Goal: Information Seeking & Learning: Learn about a topic

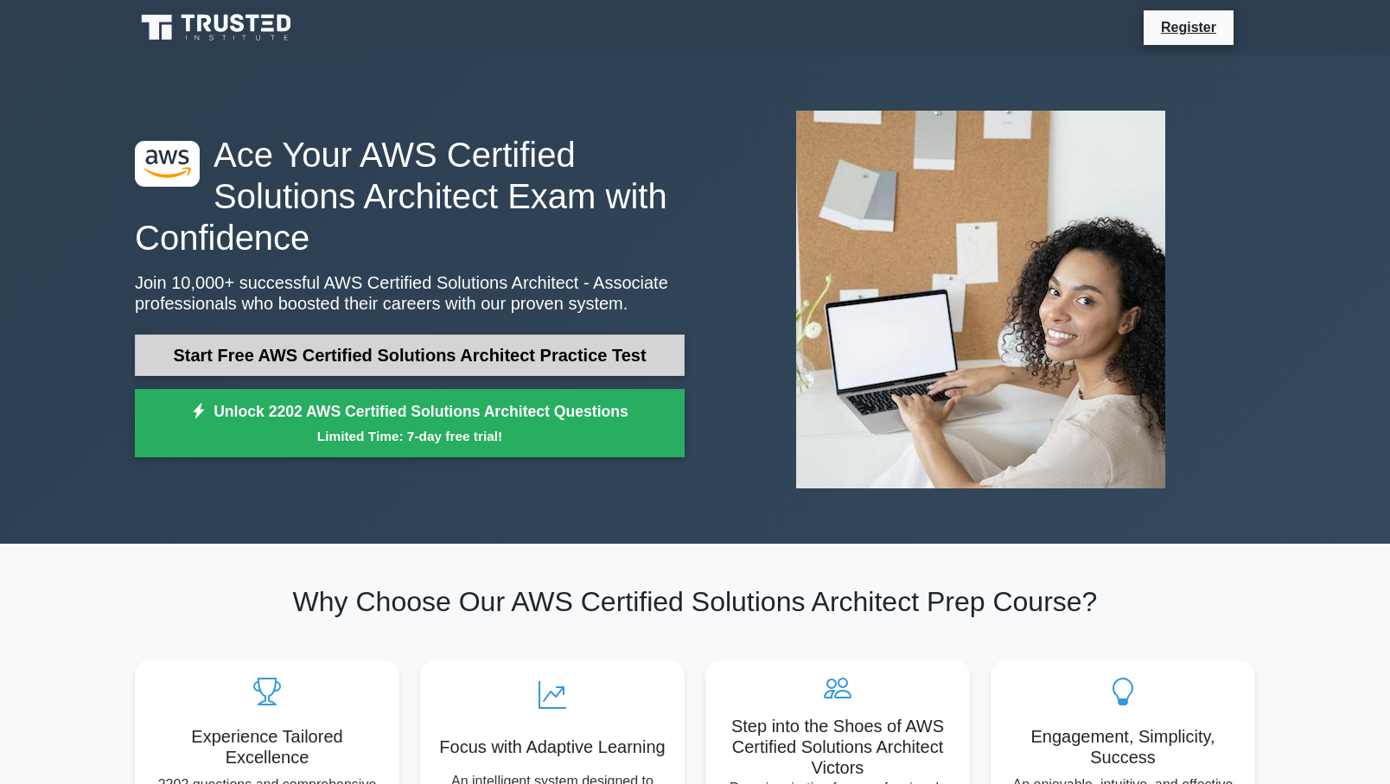
click at [492, 353] on link "Start Free AWS Certified Solutions Architect Practice Test" at bounding box center [410, 355] width 550 height 41
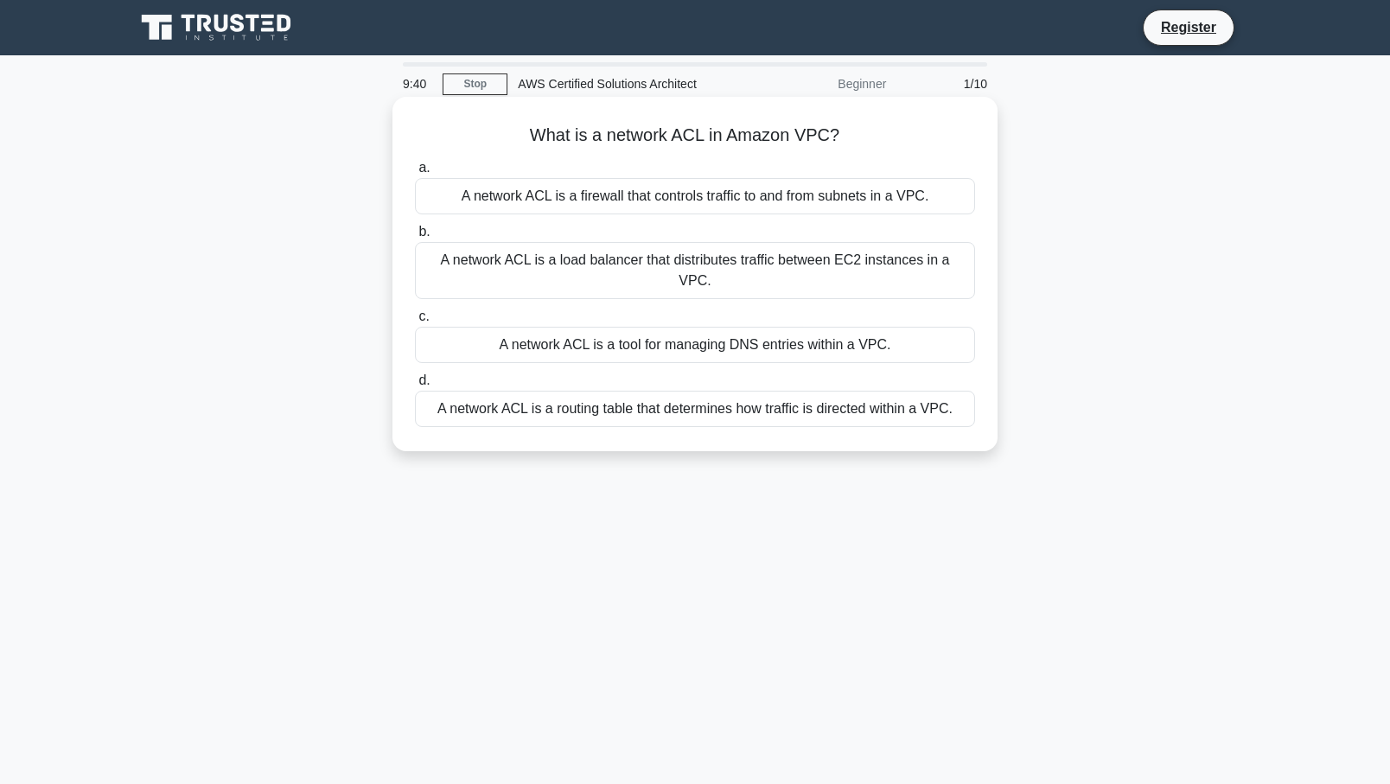
click at [593, 203] on div "A network ACL is a firewall that controls traffic to and from subnets in a VPC." at bounding box center [695, 196] width 560 height 36
click at [415, 174] on input "a. A network ACL is a firewall that controls traffic to and from subnets in a V…" at bounding box center [415, 168] width 0 height 11
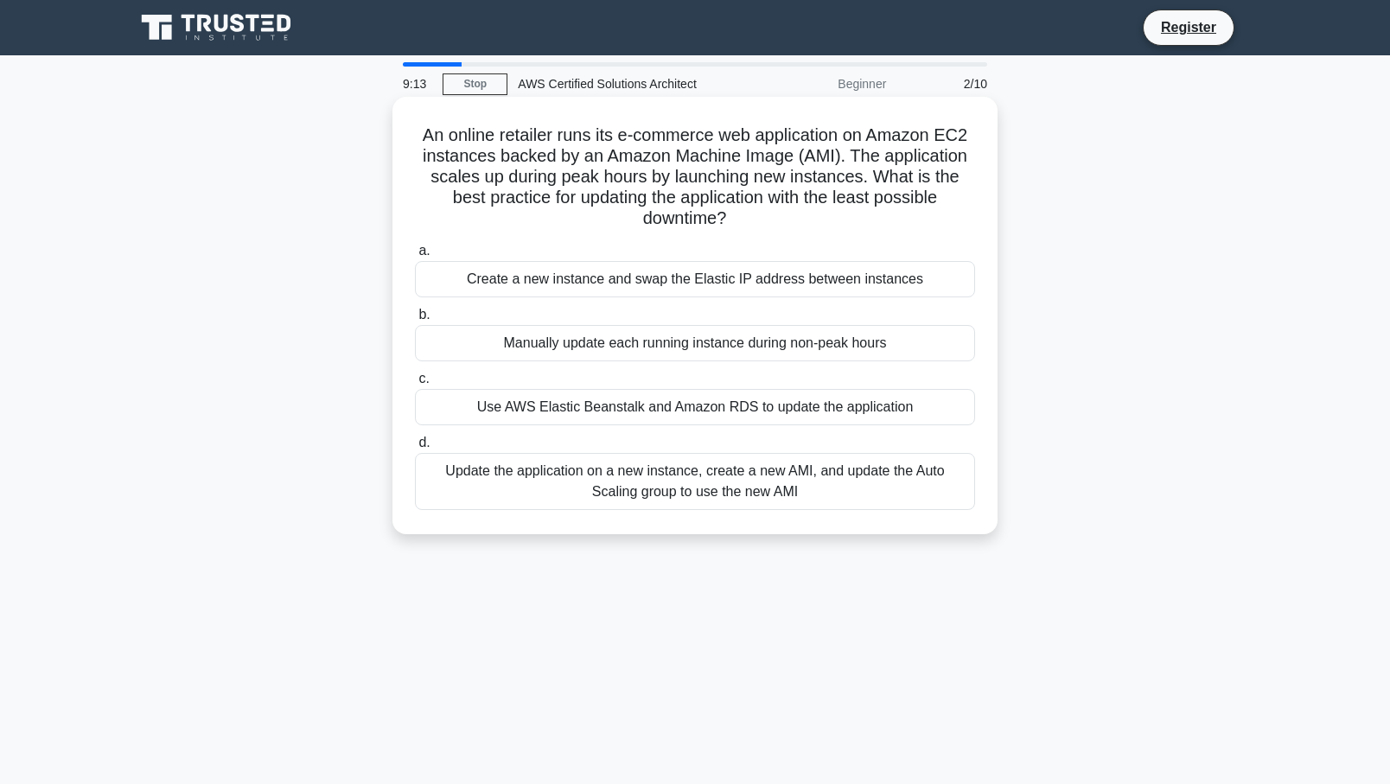
click at [741, 501] on div "Update the application on a new instance, create a new AMI, and update the Auto…" at bounding box center [695, 481] width 560 height 57
click at [415, 449] on input "d. Update the application on a new instance, create a new AMI, and update the A…" at bounding box center [415, 442] width 0 height 11
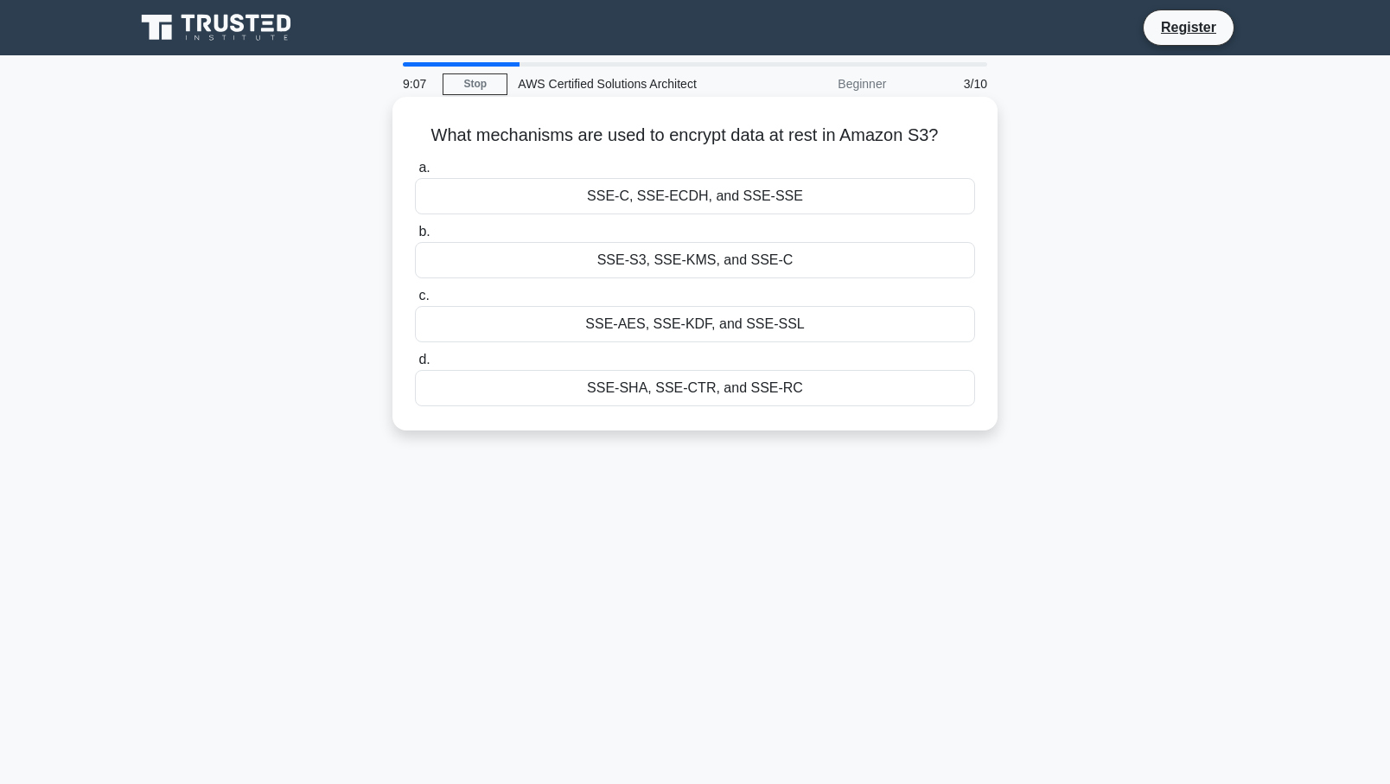
click at [717, 318] on div "SSE-AES, SSE-KDF, and SSE-SSL" at bounding box center [695, 324] width 560 height 36
click at [415, 302] on input "c. SSE-AES, SSE-KDF, and SSE-SSL" at bounding box center [415, 295] width 0 height 11
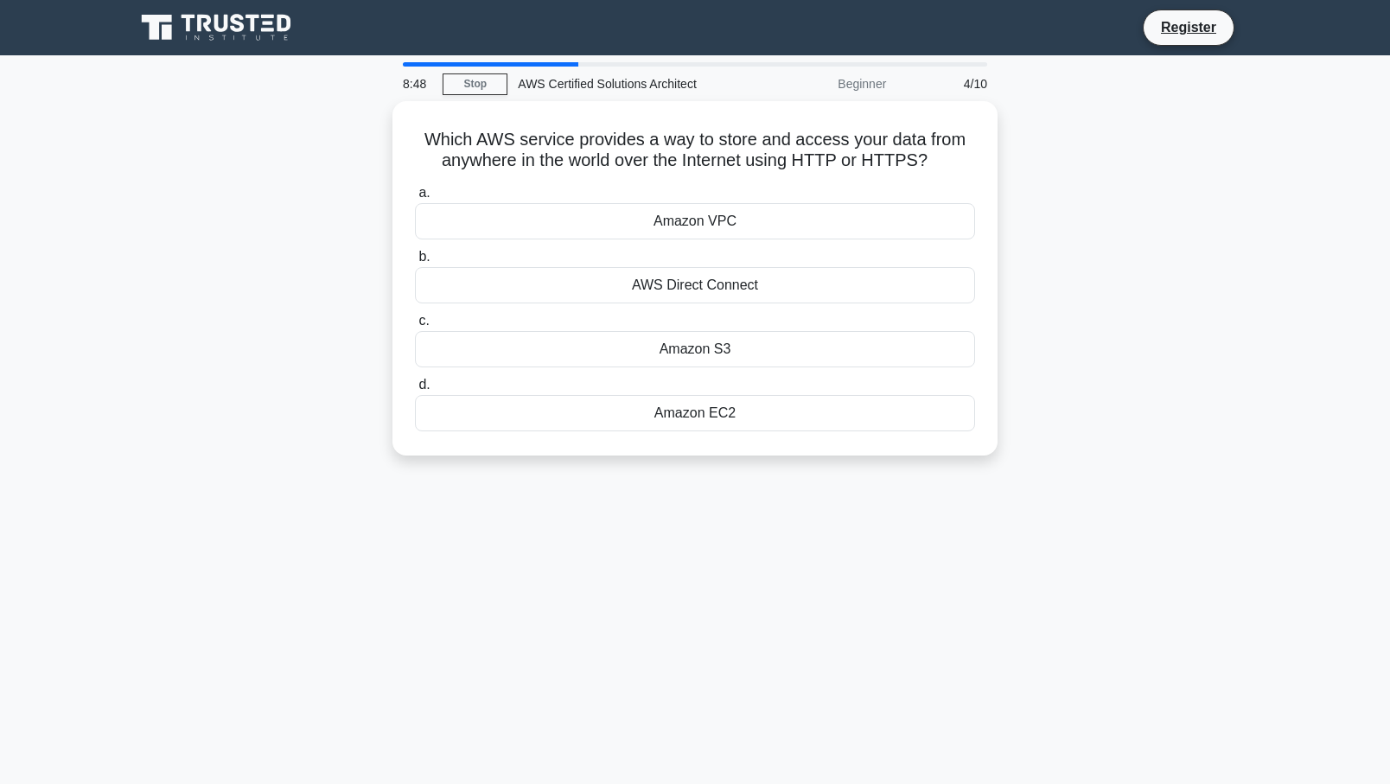
drag, startPoint x: 422, startPoint y: 134, endPoint x: 1019, endPoint y: 361, distance: 639.1
click at [1017, 437] on div "Which AWS service provides a way to store and access your data from anywhere in…" at bounding box center [694, 288] width 1141 height 375
copy div "Which AWS service provides a way to store and access your data from anywhere in…"
click at [796, 158] on h5 "Which AWS service provides a way to store and access your data from anywhere in…" at bounding box center [695, 145] width 564 height 43
click at [714, 346] on div "Amazon S3" at bounding box center [695, 345] width 560 height 36
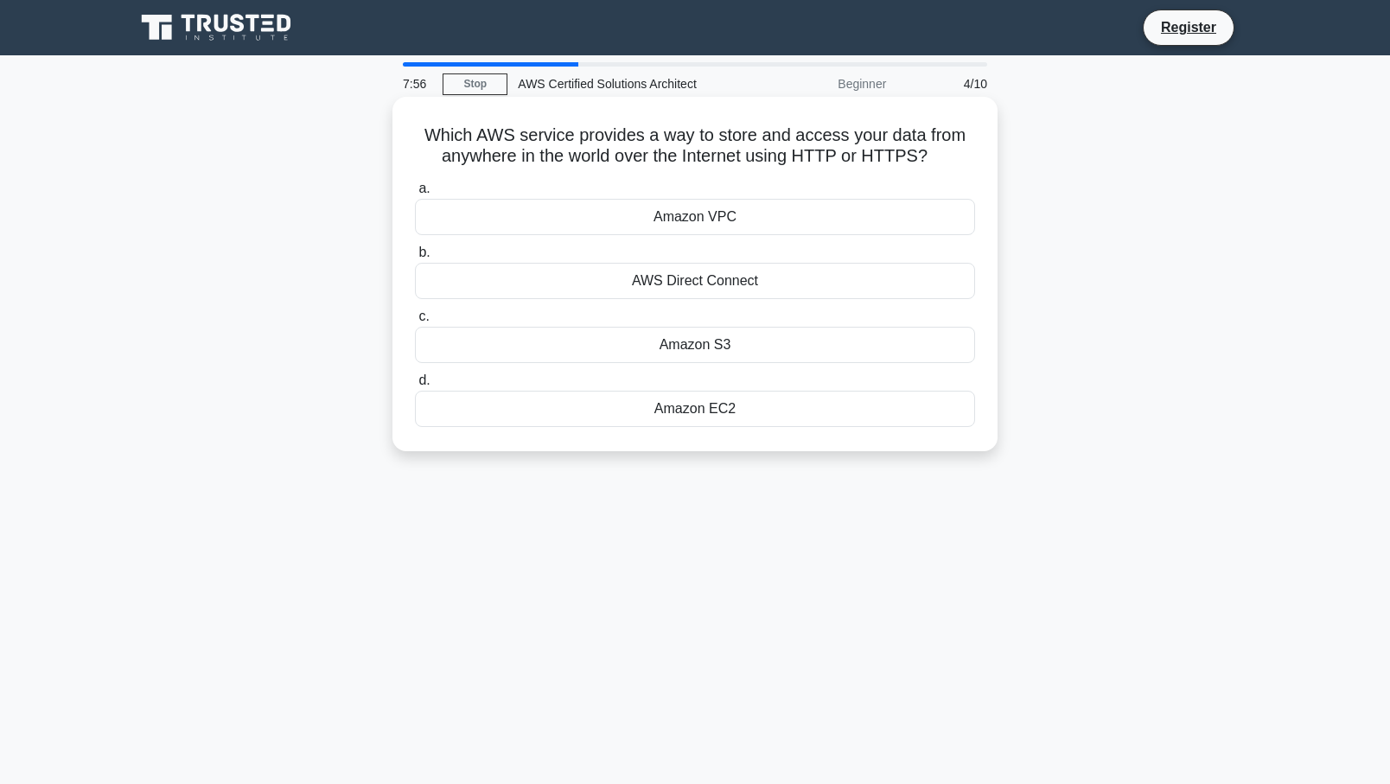
click at [415, 322] on input "c. Amazon S3" at bounding box center [415, 316] width 0 height 11
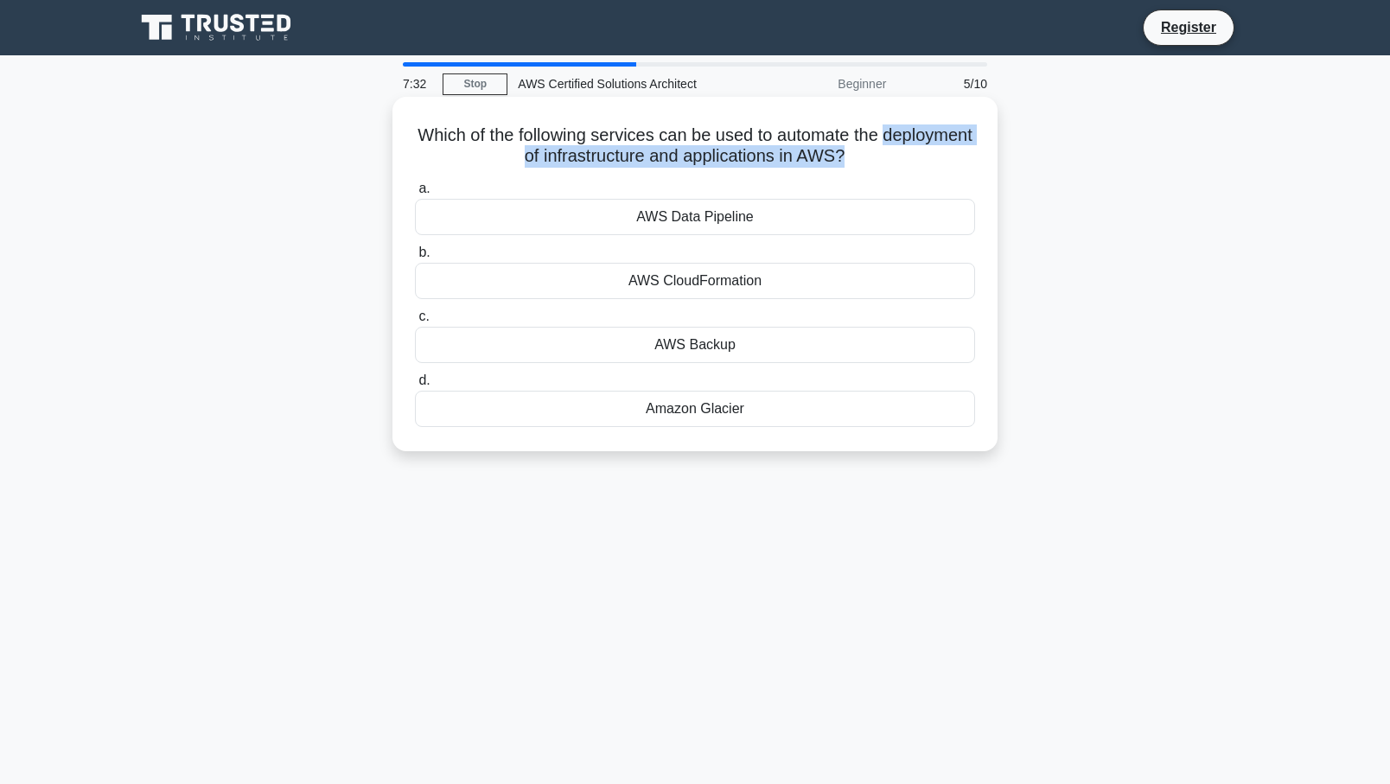
drag, startPoint x: 468, startPoint y: 161, endPoint x: 897, endPoint y: 154, distance: 429.7
click at [897, 154] on h5 "Which of the following services can be used to automate the deployment of infra…" at bounding box center [695, 145] width 564 height 43
click at [729, 288] on div "AWS CloudFormation" at bounding box center [695, 281] width 560 height 36
click at [415, 258] on input "b. AWS CloudFormation" at bounding box center [415, 252] width 0 height 11
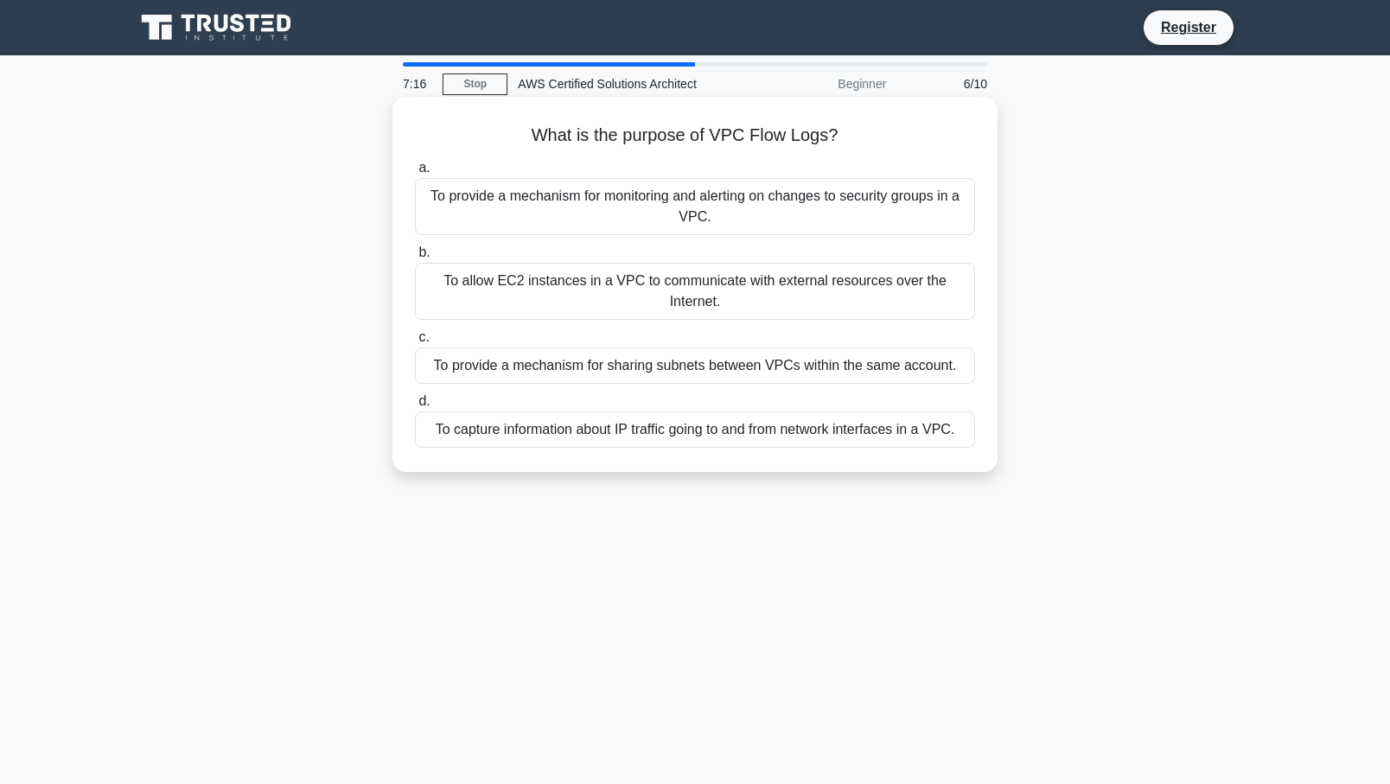
click at [807, 439] on div "To capture information about IP traffic going to and from network interfaces in…" at bounding box center [695, 429] width 560 height 36
click at [415, 407] on input "d. To capture information about IP traffic going to and from network interfaces…" at bounding box center [415, 401] width 0 height 11
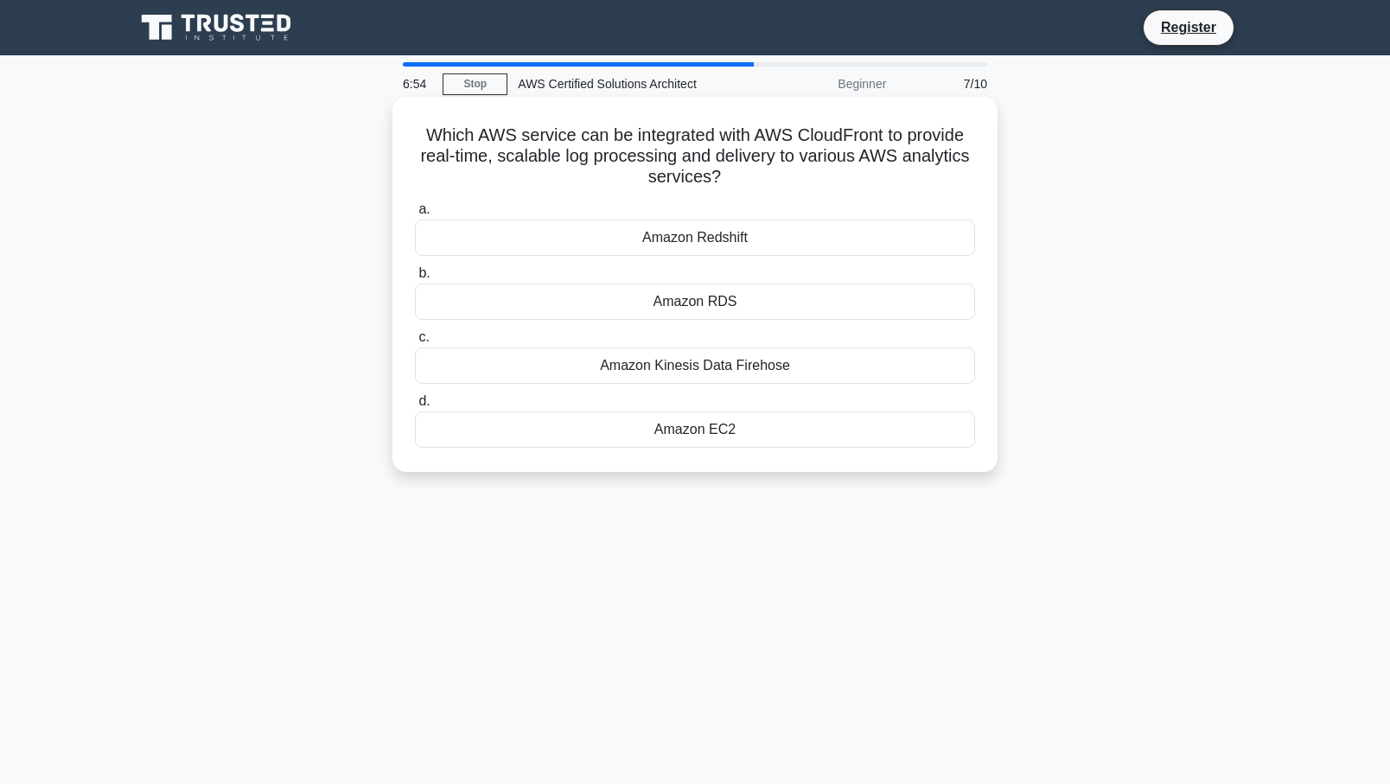
drag, startPoint x: 412, startPoint y: 132, endPoint x: 973, endPoint y: 437, distance: 638.2
click at [973, 437] on div "Which AWS service can be integrated with AWS CloudFront to provide real-time, s…" at bounding box center [694, 284] width 591 height 361
copy div "Which AWS service can be integrated with AWS CloudFront to provide real-time, s…"
click at [781, 367] on div "Amazon Kinesis Data Firehose" at bounding box center [695, 366] width 560 height 36
click at [415, 343] on input "c. Amazon Kinesis Data Firehose" at bounding box center [415, 337] width 0 height 11
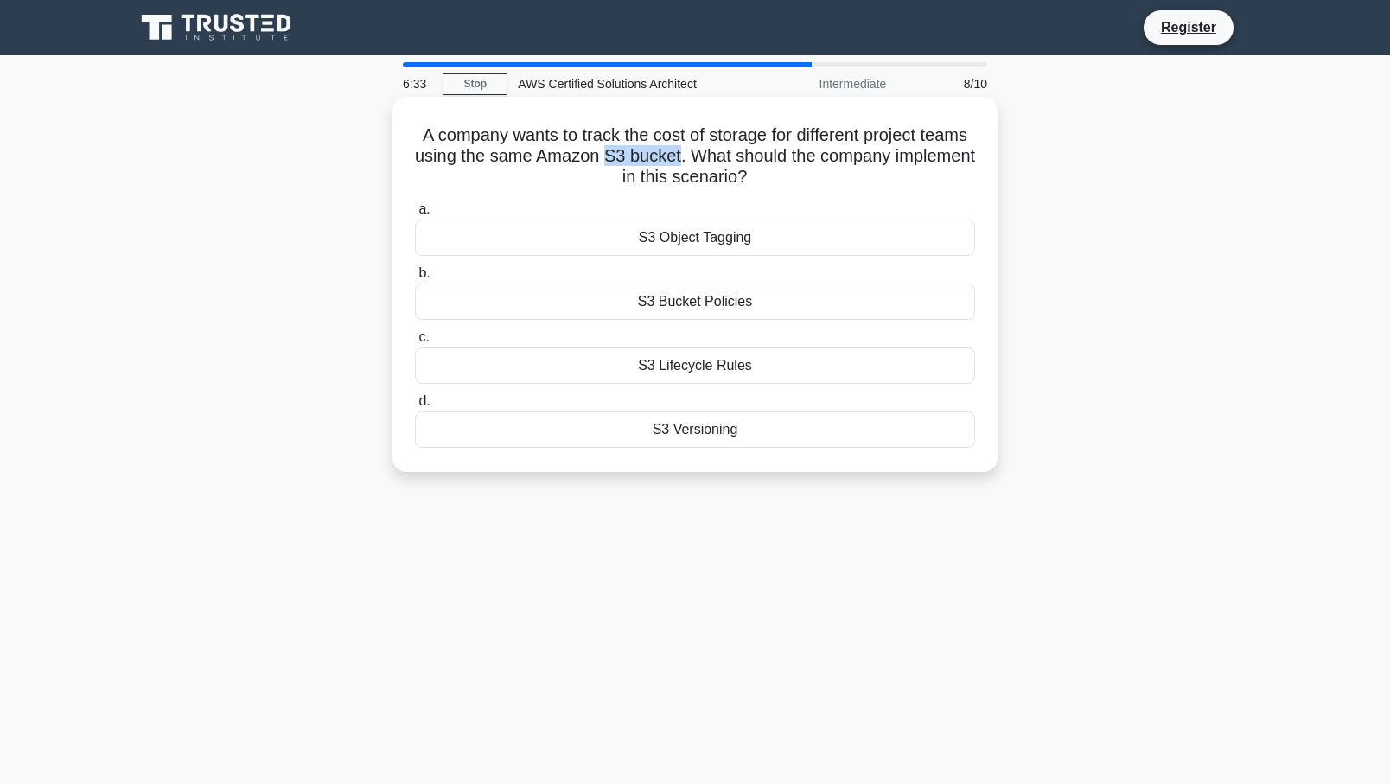
drag, startPoint x: 698, startPoint y: 160, endPoint x: 749, endPoint y: 162, distance: 50.2
click at [749, 162] on h5 "A company wants to track the cost of storage for different project teams using …" at bounding box center [695, 156] width 564 height 64
drag, startPoint x: 582, startPoint y: 180, endPoint x: 803, endPoint y: 188, distance: 221.4
click at [803, 188] on h5 "A company wants to track the cost of storage for different project teams using …" at bounding box center [695, 156] width 564 height 64
drag, startPoint x: 803, startPoint y: 188, endPoint x: 787, endPoint y: 219, distance: 35.2
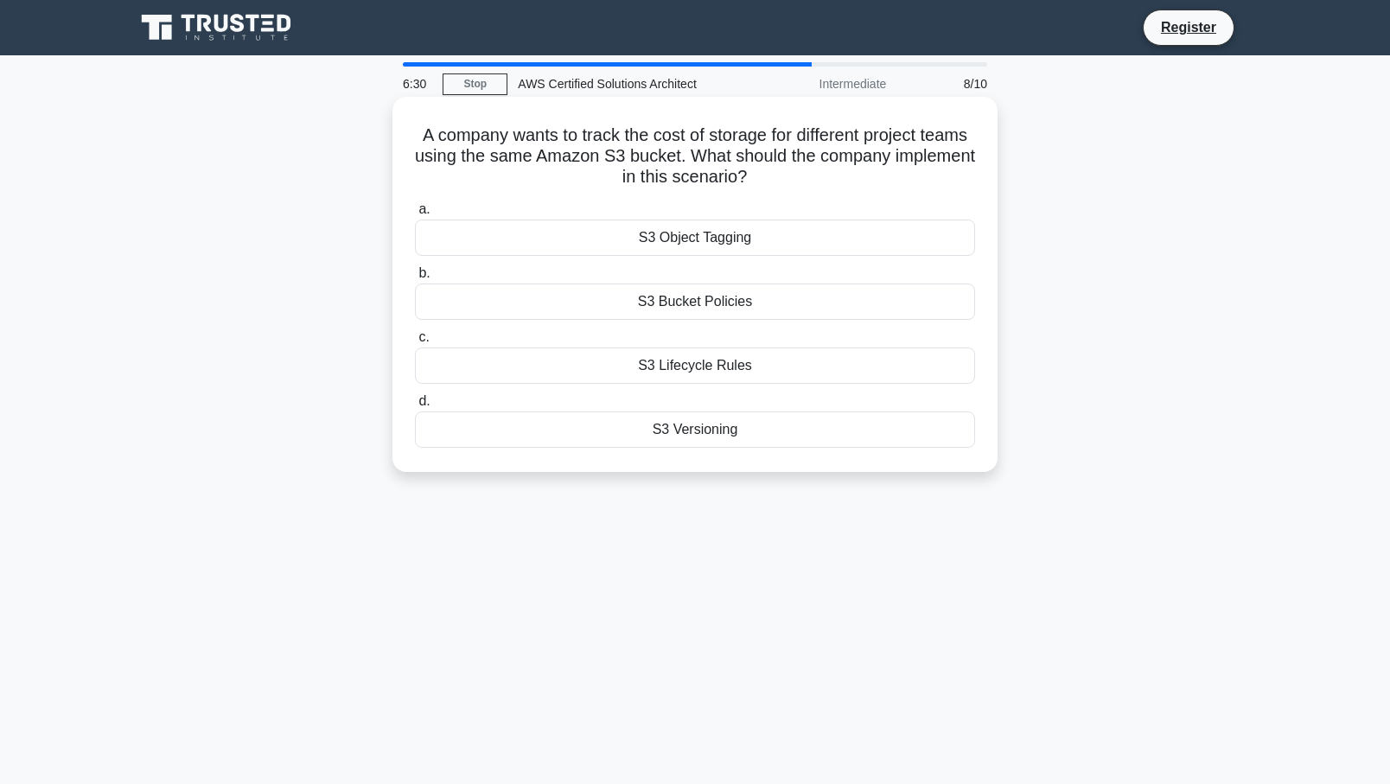
click at [787, 219] on label "a. S3 Object Tagging" at bounding box center [695, 227] width 560 height 57
click at [415, 215] on input "a. S3 Object Tagging" at bounding box center [415, 209] width 0 height 11
drag, startPoint x: 510, startPoint y: 152, endPoint x: 762, endPoint y: 175, distance: 253.4
click at [762, 175] on h5 "Which of the following AWS services can be used to store and manage large volum…" at bounding box center [695, 156] width 564 height 64
click at [401, 142] on div "Which of the following AWS services can be used to store and manage large volum…" at bounding box center [694, 284] width 591 height 361
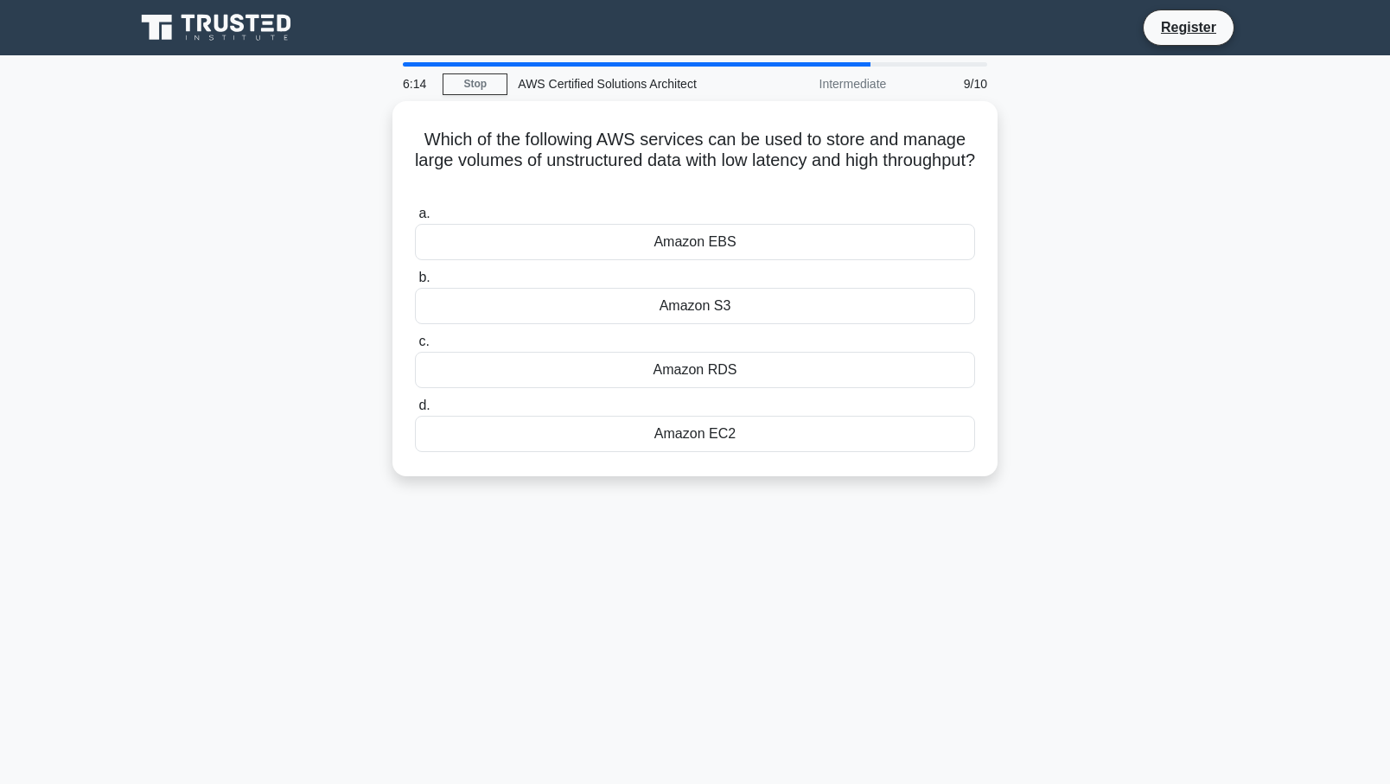
drag, startPoint x: 494, startPoint y: 159, endPoint x: 1012, endPoint y: 405, distance: 573.0
click at [1027, 447] on div "Which of the following AWS services can be used to store and manage large volum…" at bounding box center [694, 299] width 1141 height 396
copy div "Which of the following AWS services can be used to store and manage large volum…"
click at [697, 309] on div "Amazon S3" at bounding box center [695, 302] width 560 height 36
click at [415, 279] on input "b. Amazon S3" at bounding box center [415, 273] width 0 height 11
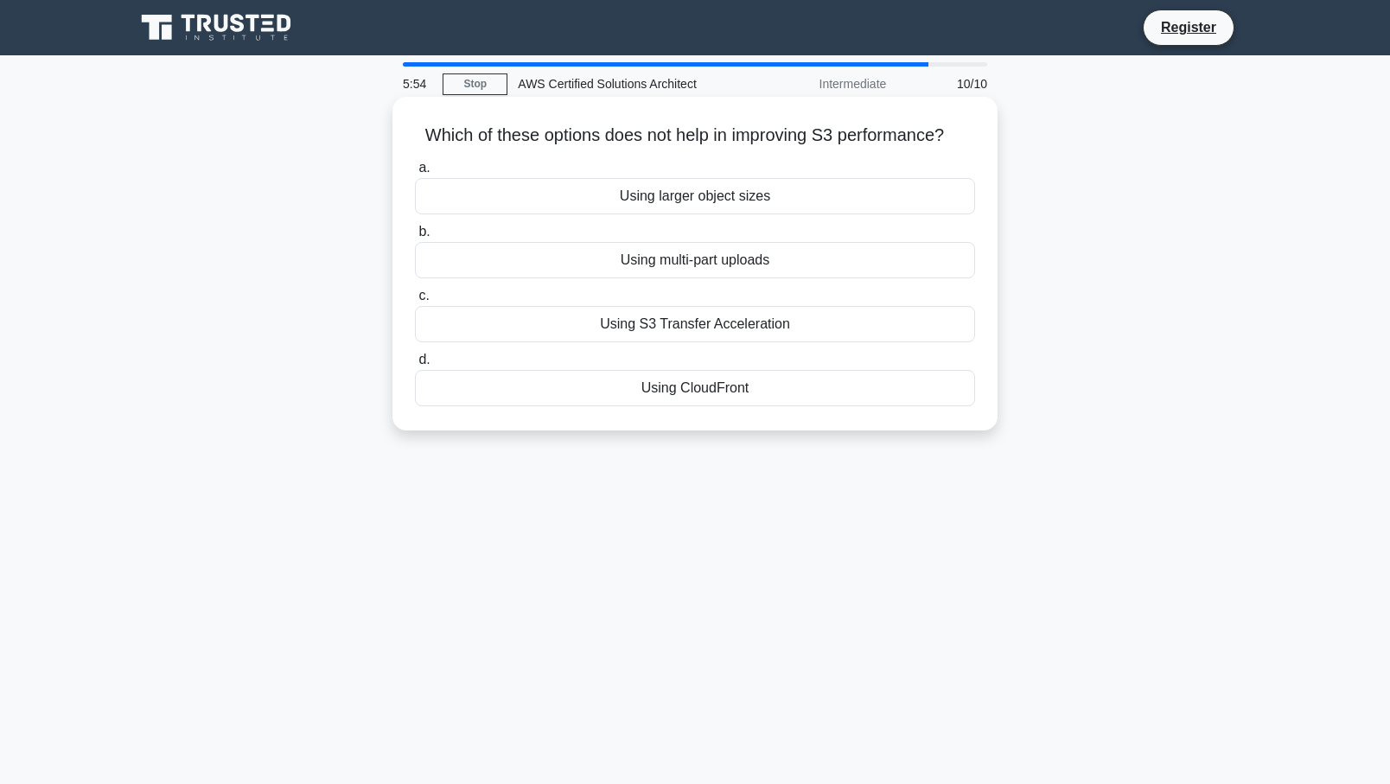
click at [762, 264] on div "Using multi-part uploads" at bounding box center [695, 260] width 560 height 36
click at [415, 238] on input "b. Using multi-part uploads" at bounding box center [415, 231] width 0 height 11
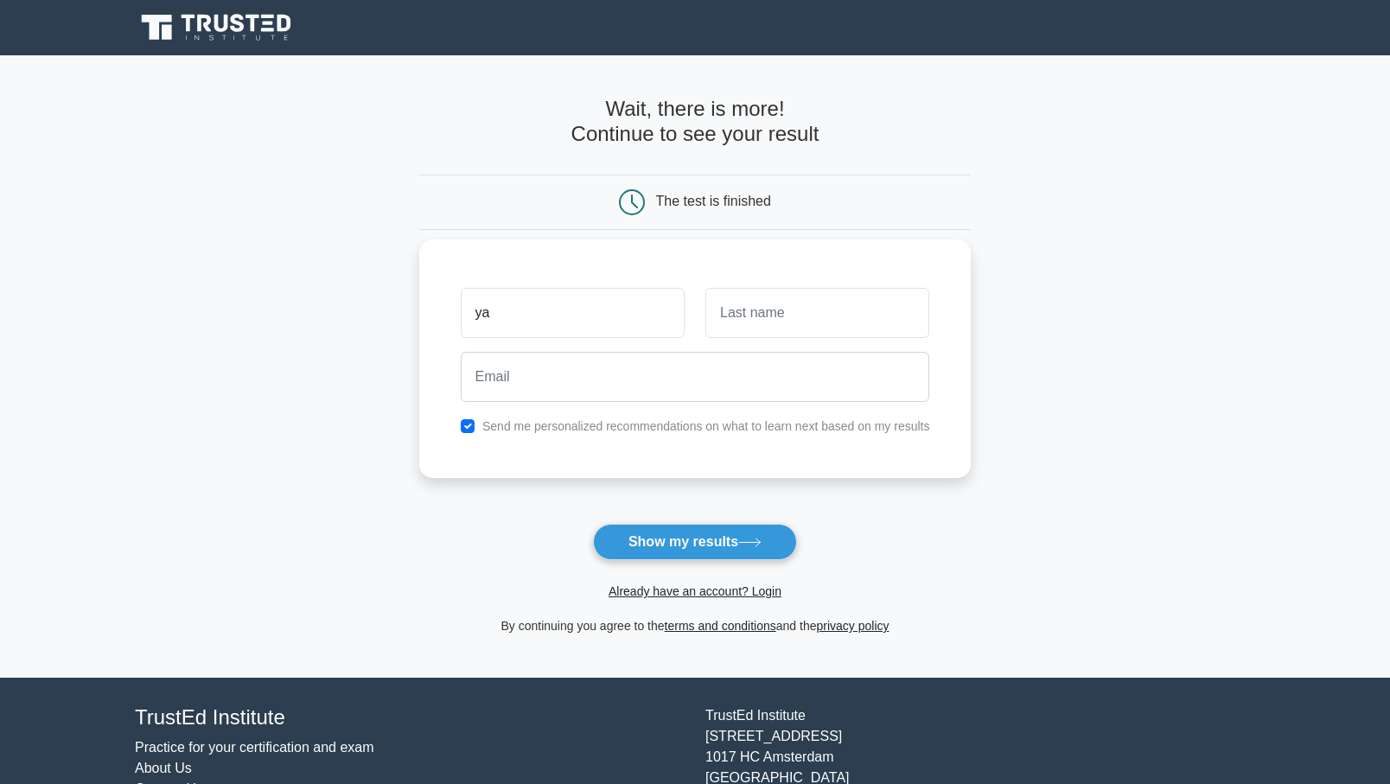
type input "y"
type input "ga"
click at [749, 321] on input "text" at bounding box center [817, 313] width 224 height 50
type input "rly"
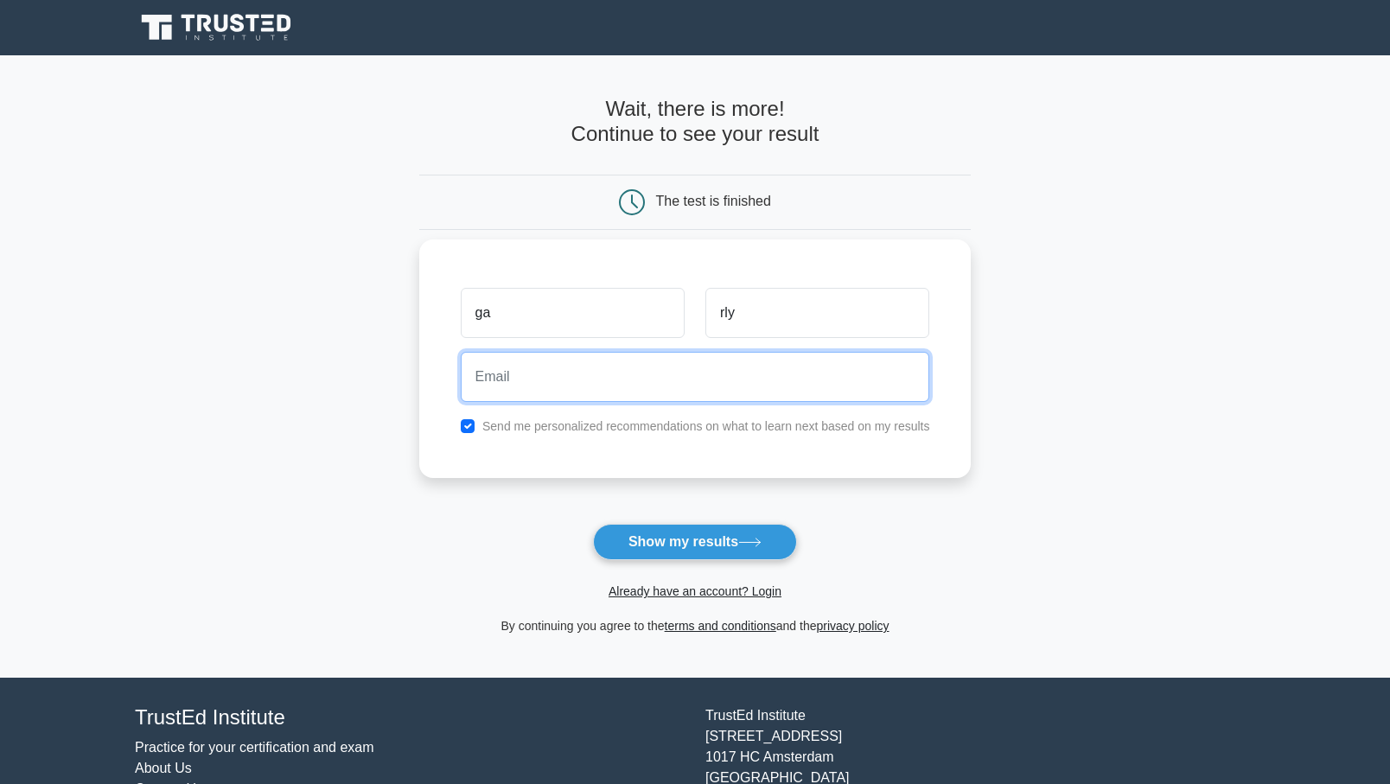
click at [636, 378] on input "email" at bounding box center [695, 377] width 469 height 50
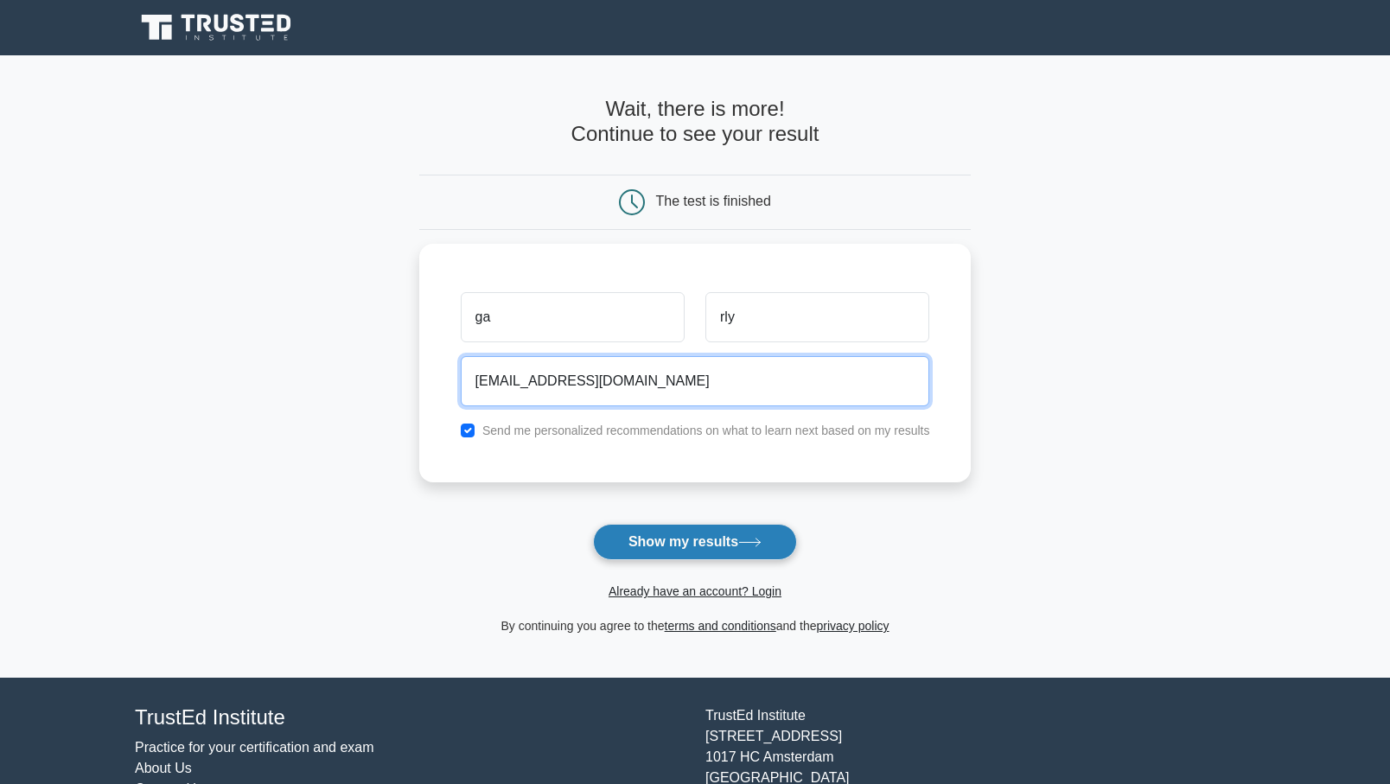
type input "knightssj57@gmail.com"
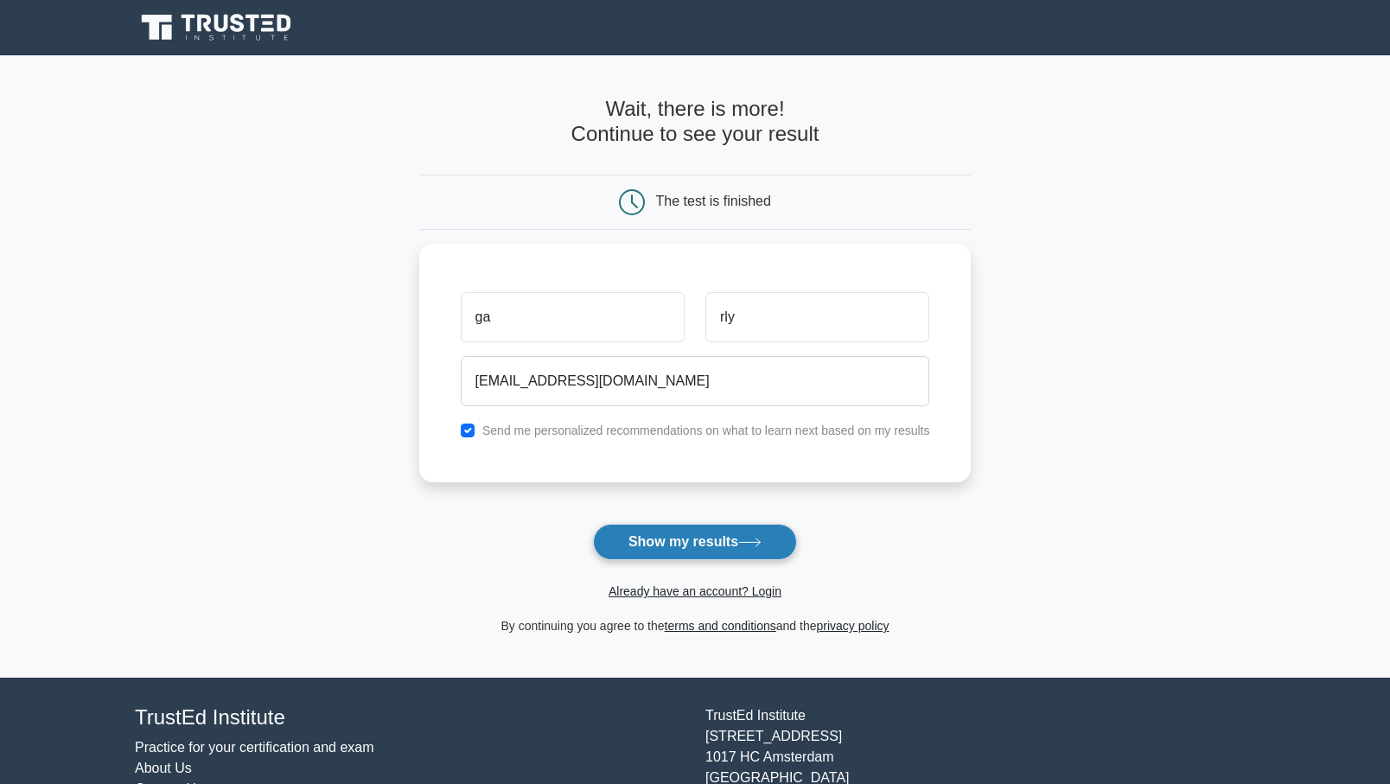
click at [705, 555] on button "Show my results" at bounding box center [695, 542] width 204 height 36
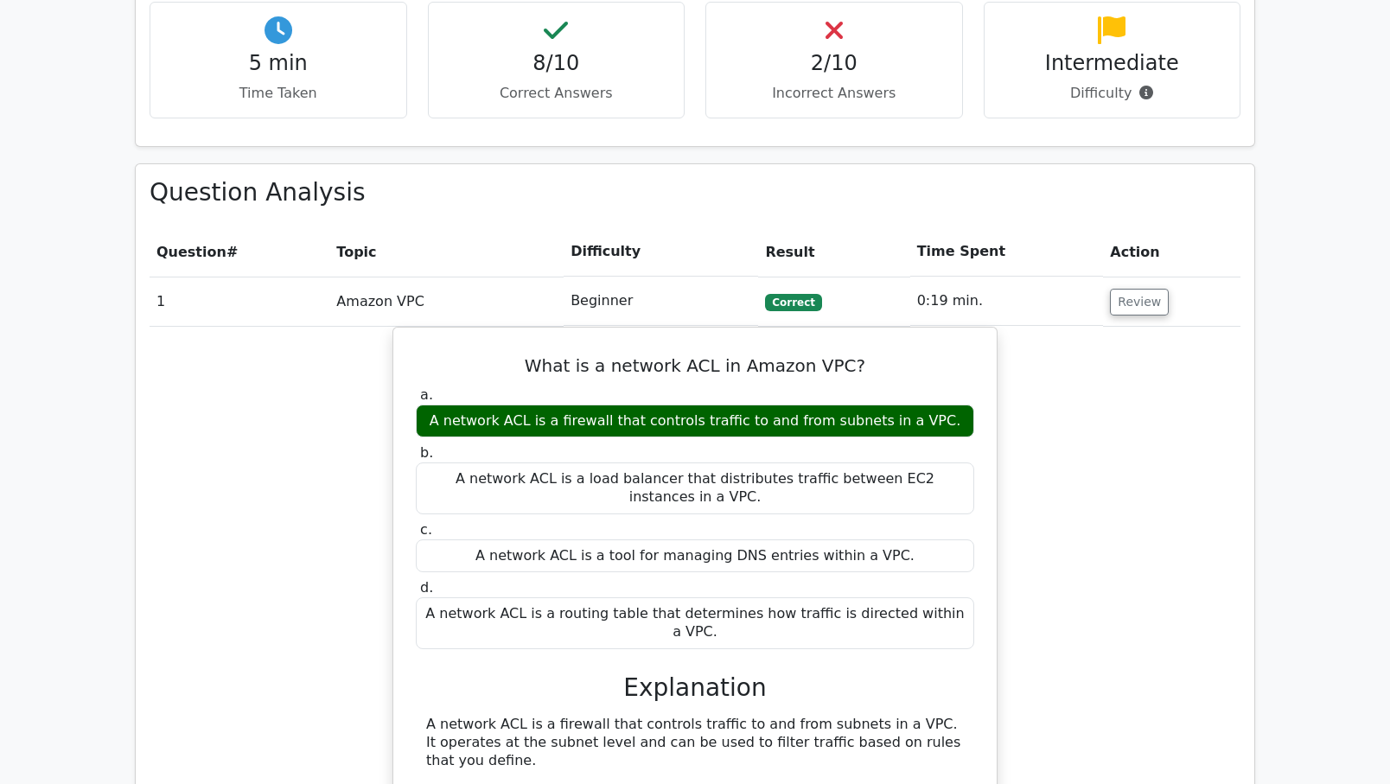
scroll to position [1058, 0]
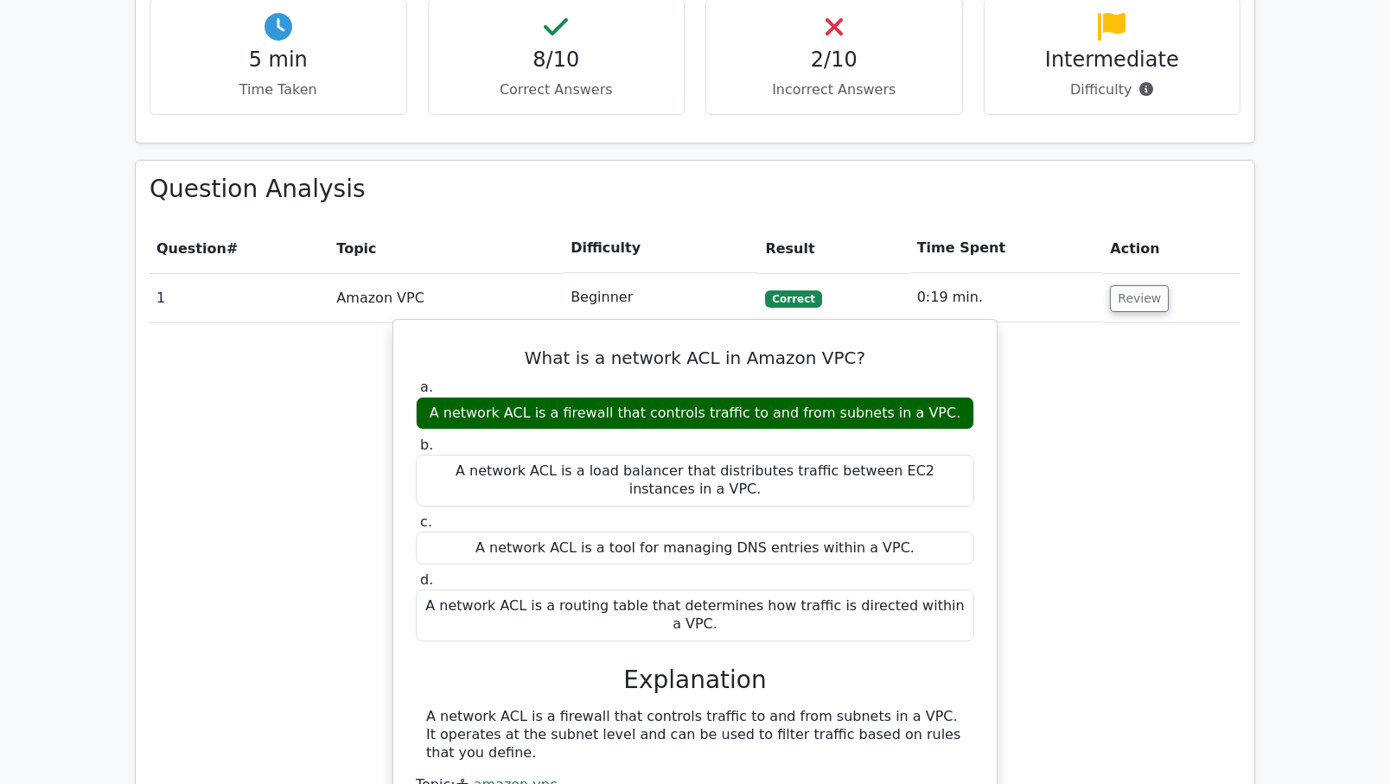
drag, startPoint x: 424, startPoint y: 615, endPoint x: 915, endPoint y: 635, distance: 492.3
click at [915, 708] on div "A network ACL is a firewall that controls traffic to and from subnets in a VPC.…" at bounding box center [695, 735] width 558 height 54
drag, startPoint x: 915, startPoint y: 635, endPoint x: 780, endPoint y: 663, distance: 138.5
click at [779, 708] on div "A network ACL is a firewall that controls traffic to and from subnets in a VPC.…" at bounding box center [695, 751] width 558 height 86
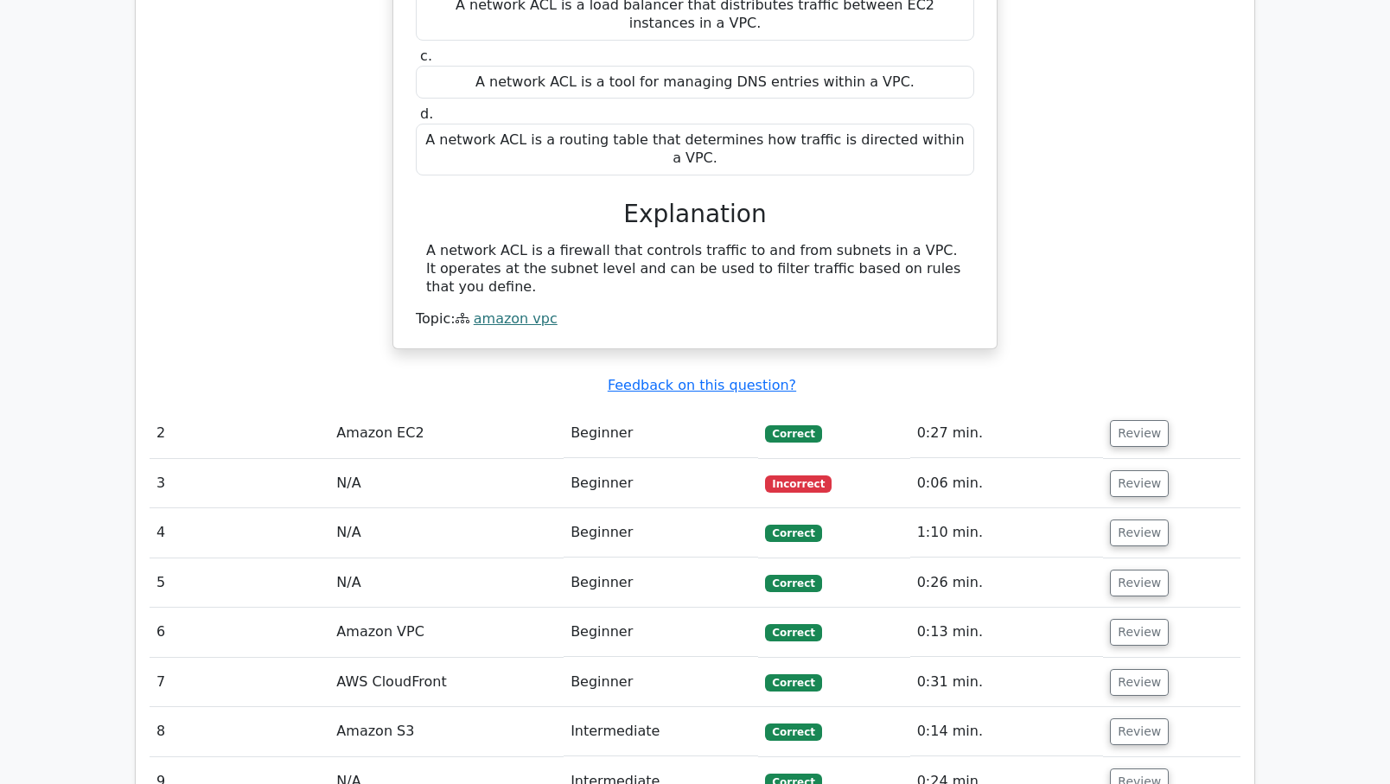
scroll to position [1528, 0]
click at [1128, 470] on button "Review" at bounding box center [1139, 483] width 59 height 27
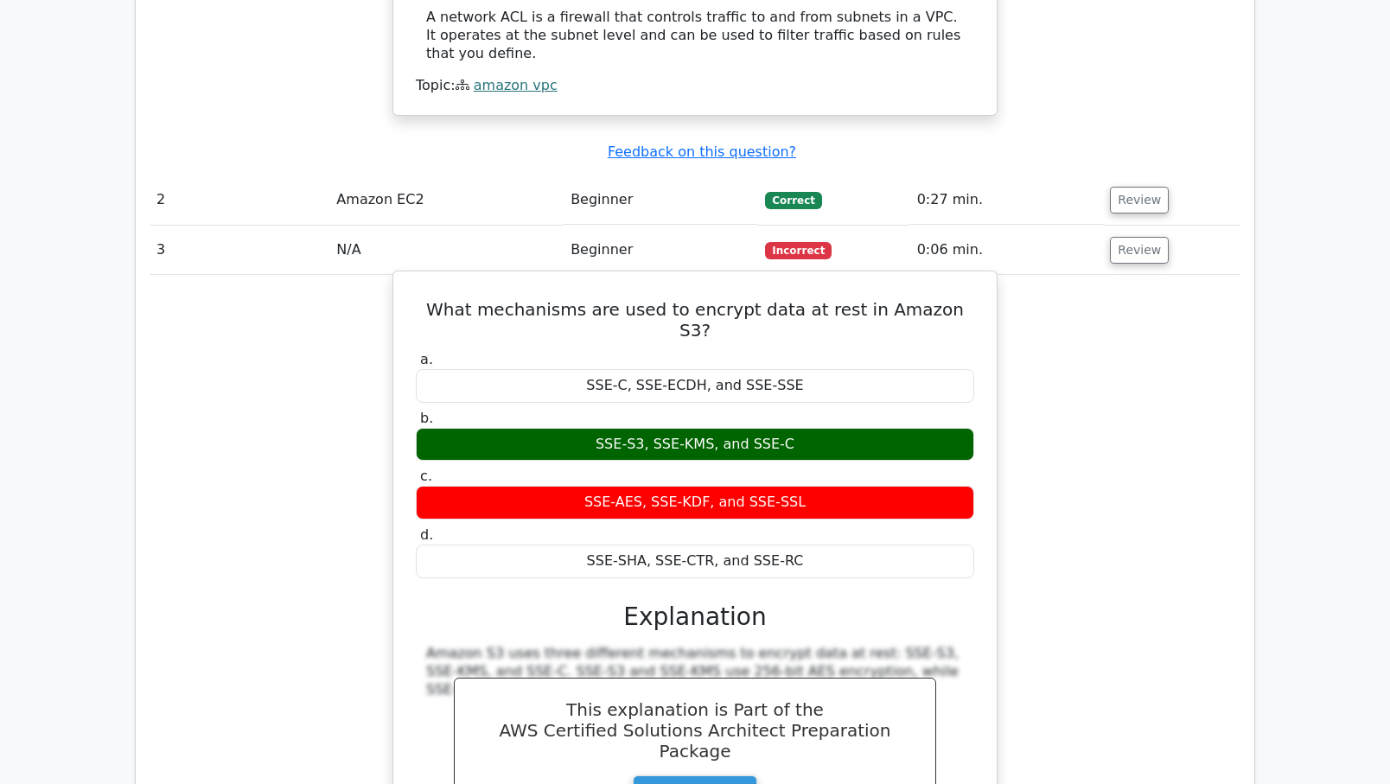
scroll to position [1763, 0]
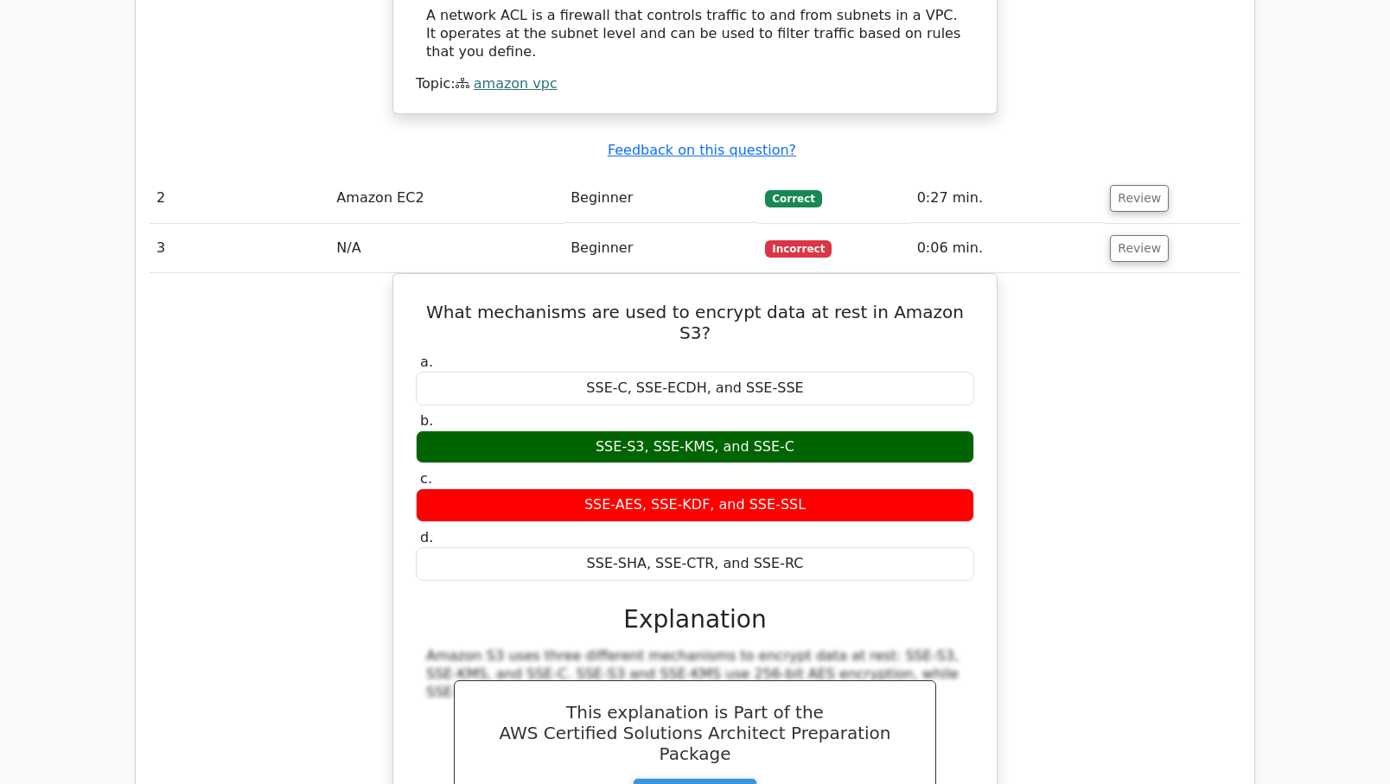
click at [1085, 434] on div "What mechanisms are used to encrypt data at rest in Amazon S3? a. SSE-C, [GEOGR…" at bounding box center [695, 602] width 1091 height 659
drag, startPoint x: 370, startPoint y: 249, endPoint x: 398, endPoint y: 260, distance: 29.9
click at [373, 273] on div "What mechanisms are used to encrypt data at rest in Amazon S3? a. SSE-C, [GEOGR…" at bounding box center [695, 602] width 1091 height 659
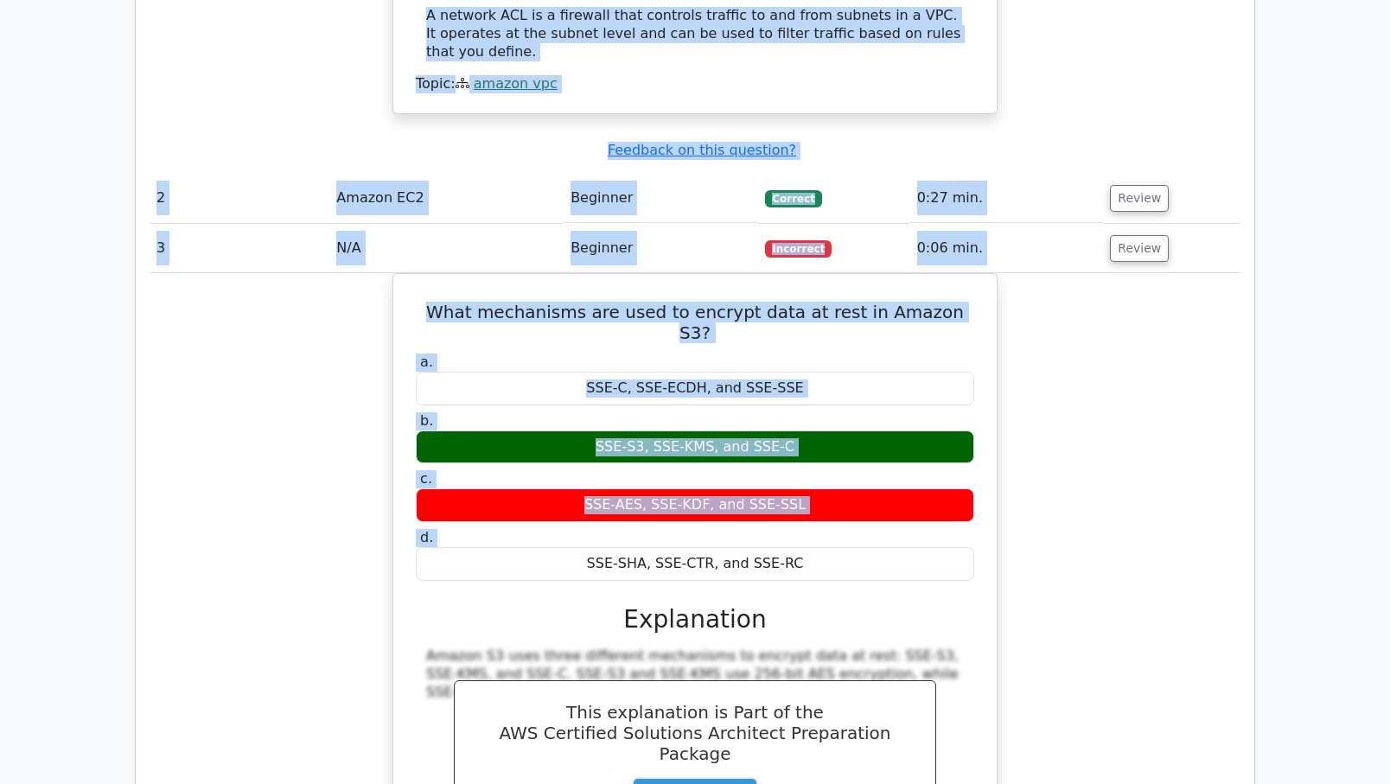
click at [1232, 386] on div "Question # Topic Difficulty Result Time Spent Action 1 Amazon VPC Beginner [GEO…" at bounding box center [695, 426] width 1091 height 1814
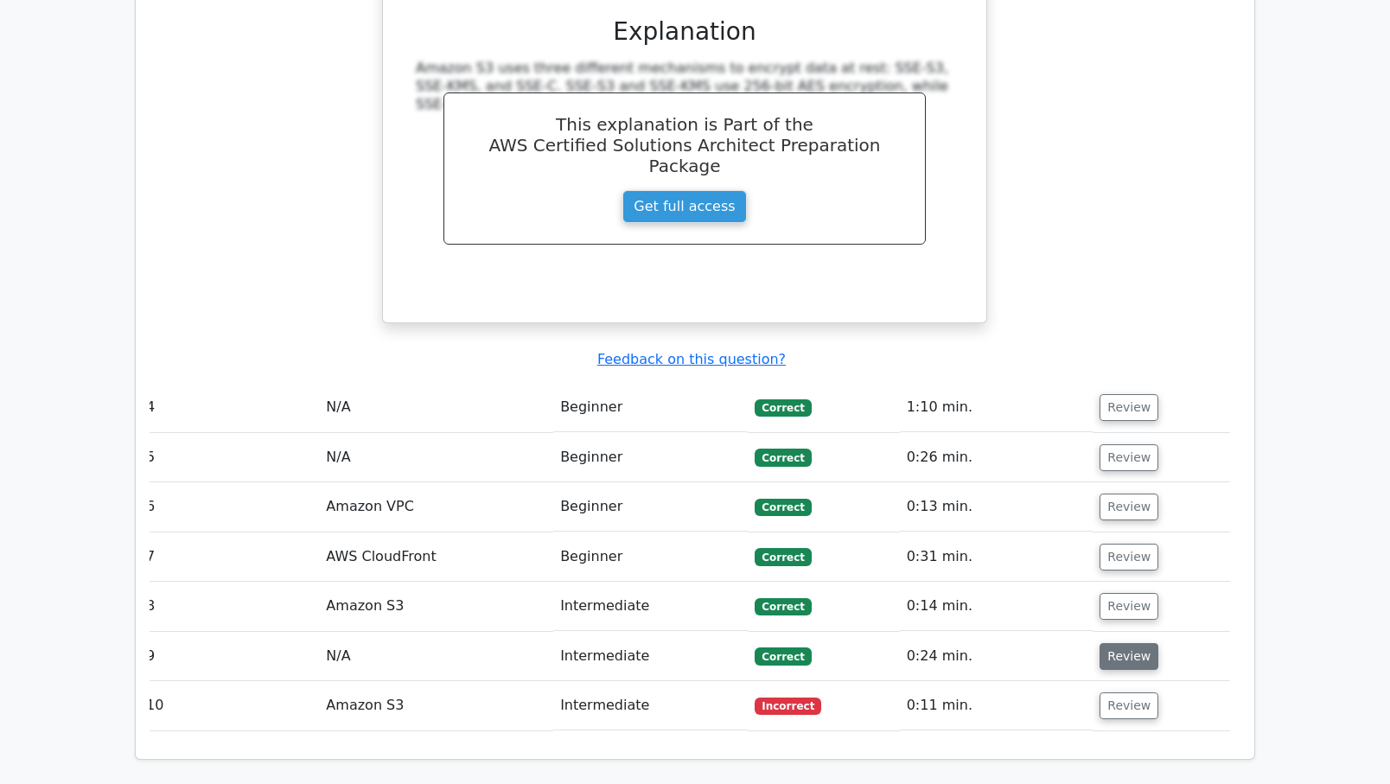
scroll to position [2352, 0]
click at [1119, 692] on button "Review" at bounding box center [1129, 705] width 59 height 27
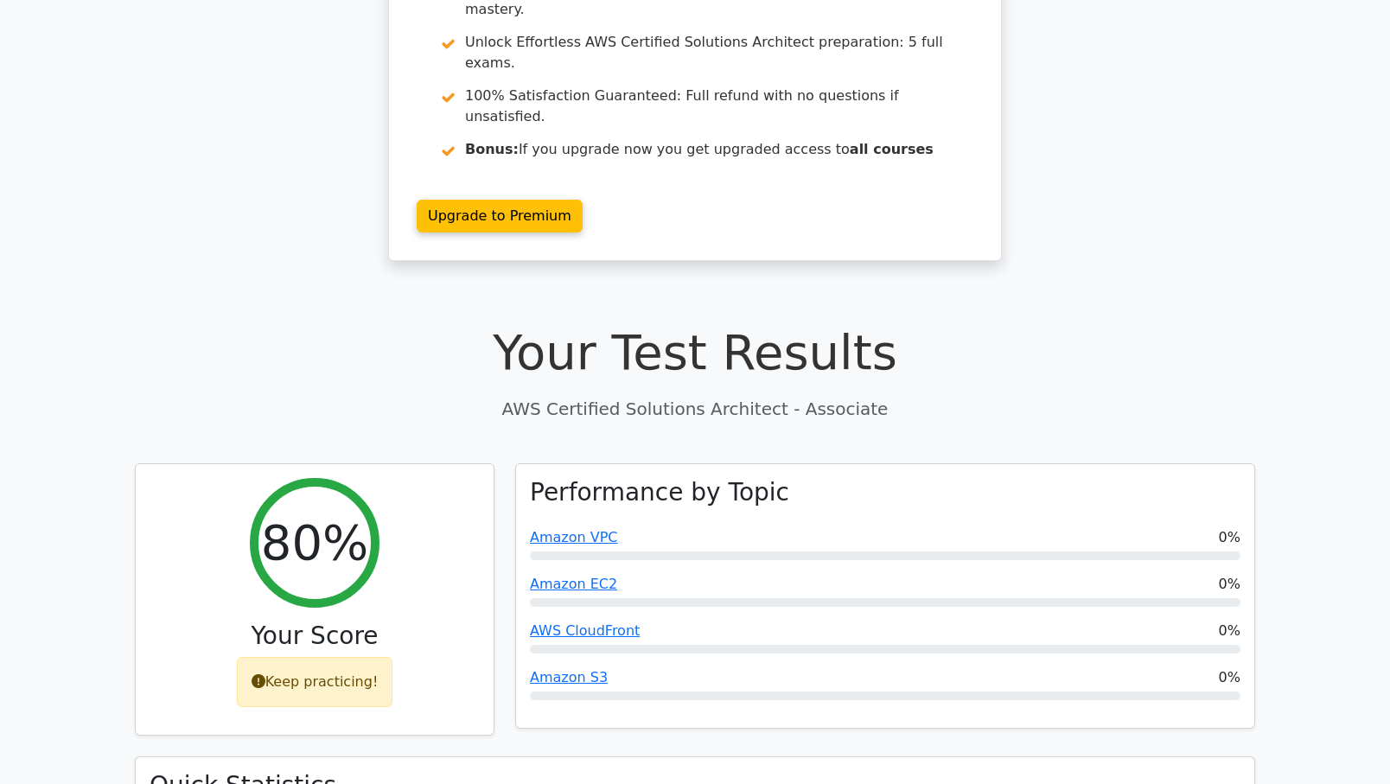
scroll to position [235, 0]
